Goal: Task Accomplishment & Management: Manage account settings

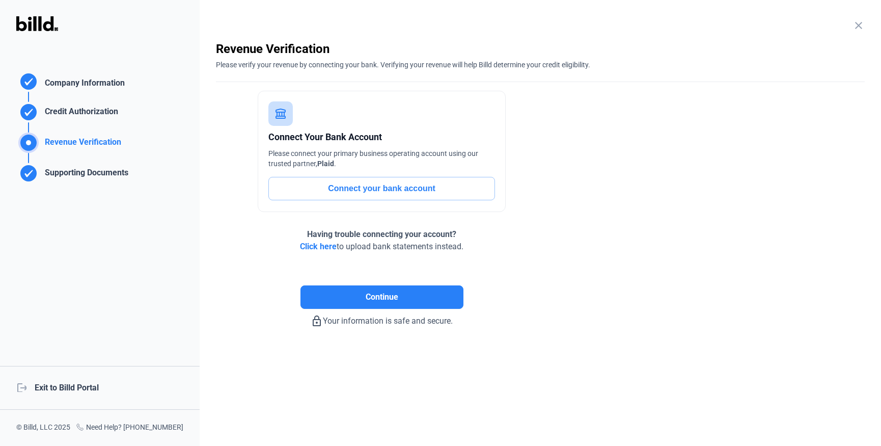
click at [72, 390] on div "logout Exit to Billd Portal" at bounding box center [100, 388] width 200 height 44
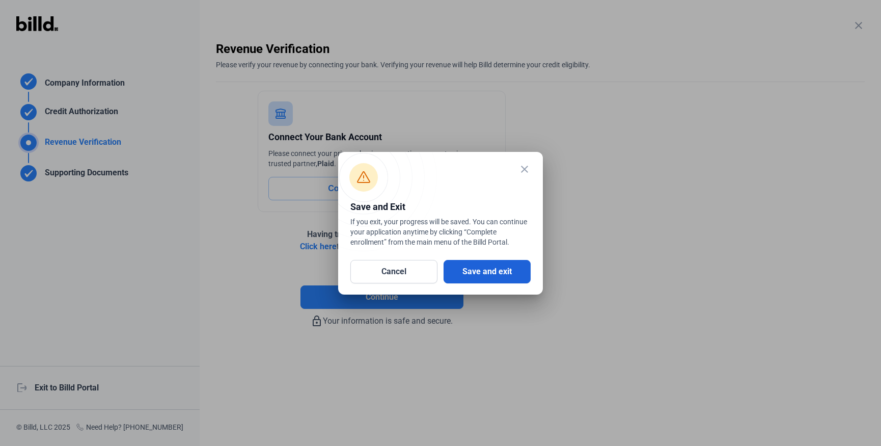
click at [473, 268] on button "Save and exit" at bounding box center [487, 271] width 87 height 23
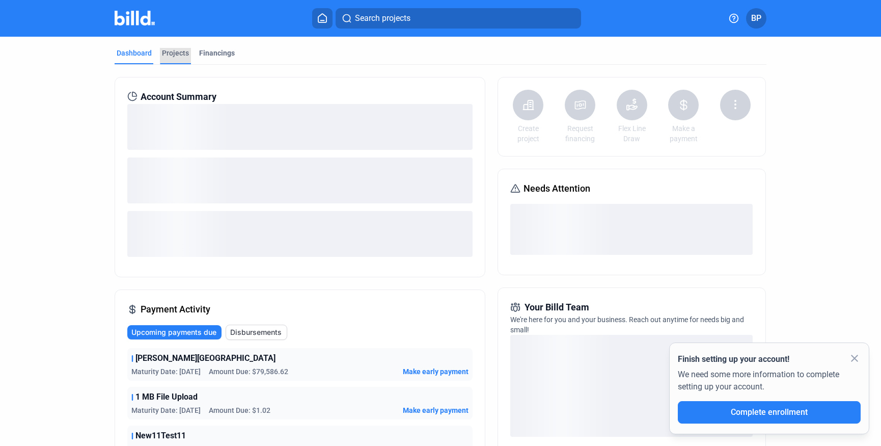
click at [173, 52] on div "Projects" at bounding box center [175, 53] width 27 height 10
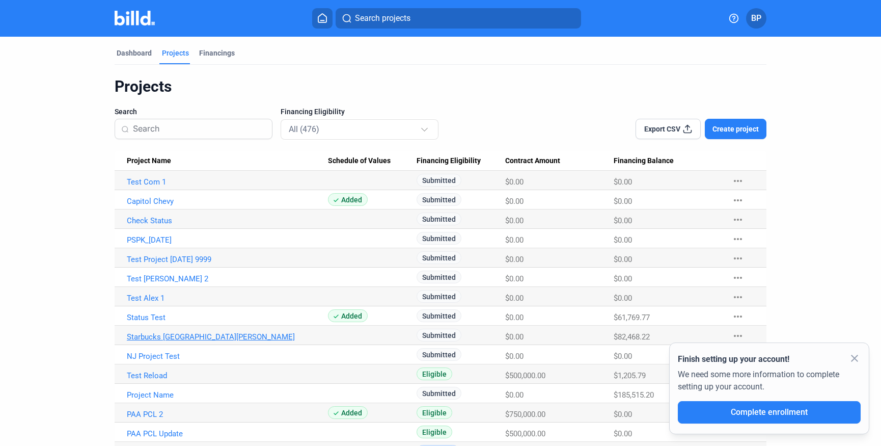
click at [177, 335] on link "Starbucks [GEOGRAPHIC_DATA][PERSON_NAME]" at bounding box center [227, 336] width 201 height 9
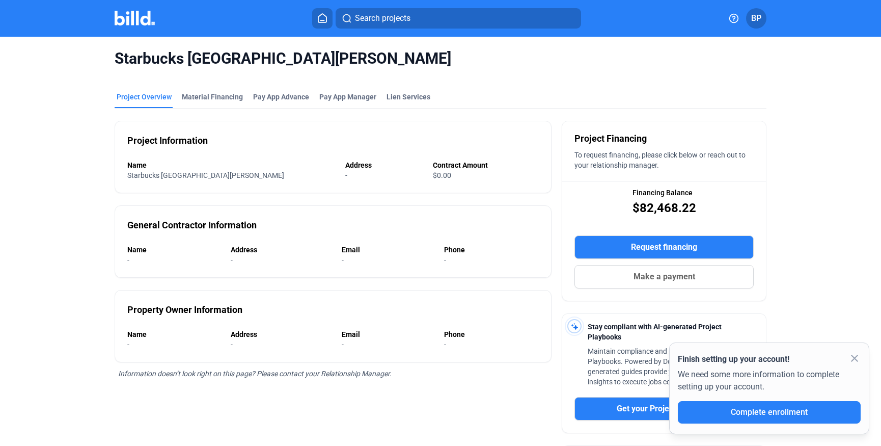
drag, startPoint x: 713, startPoint y: 207, endPoint x: 615, endPoint y: 184, distance: 100.3
click at [615, 185] on div "Financing Balance $82,468.22" at bounding box center [664, 201] width 204 height 41
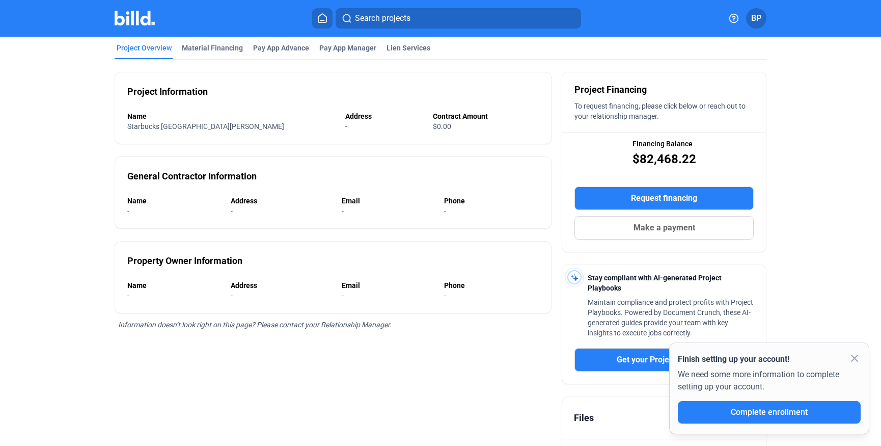
scroll to position [50, 0]
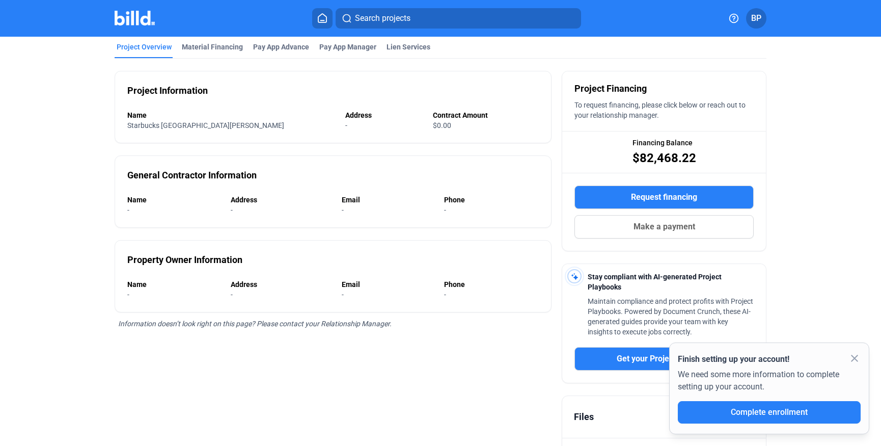
click at [858, 357] on mat-icon "close" at bounding box center [855, 358] width 12 height 12
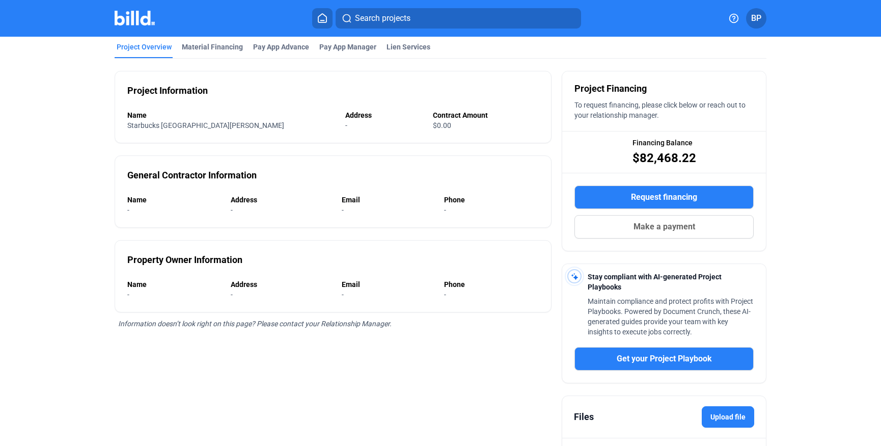
click at [310, 356] on div "Project Information Name Starbucks South [PERSON_NAME] Address - Contract Amoun…" at bounding box center [333, 279] width 437 height 440
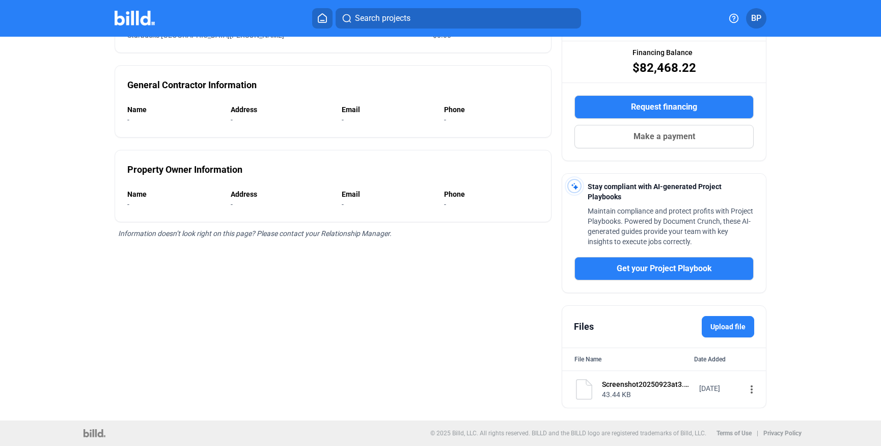
scroll to position [139, 0]
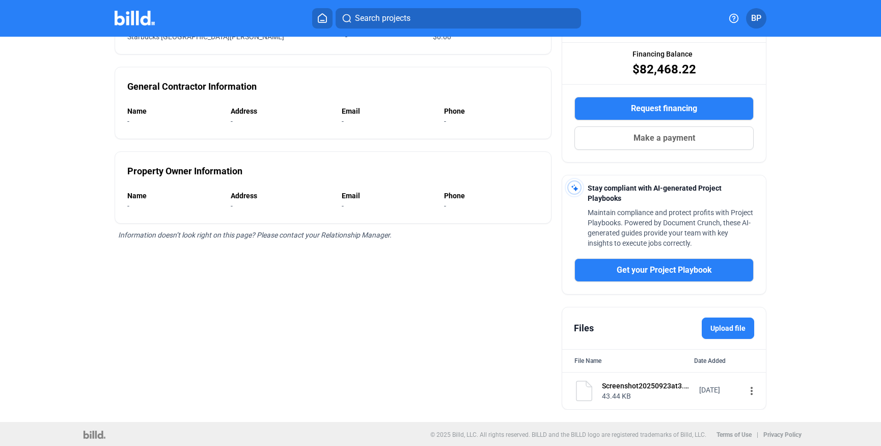
click at [736, 327] on label "Upload file" at bounding box center [728, 327] width 52 height 21
click at [0, 0] on input "Upload file" at bounding box center [0, 0] width 0 height 0
